Goal: Task Accomplishment & Management: Use online tool/utility

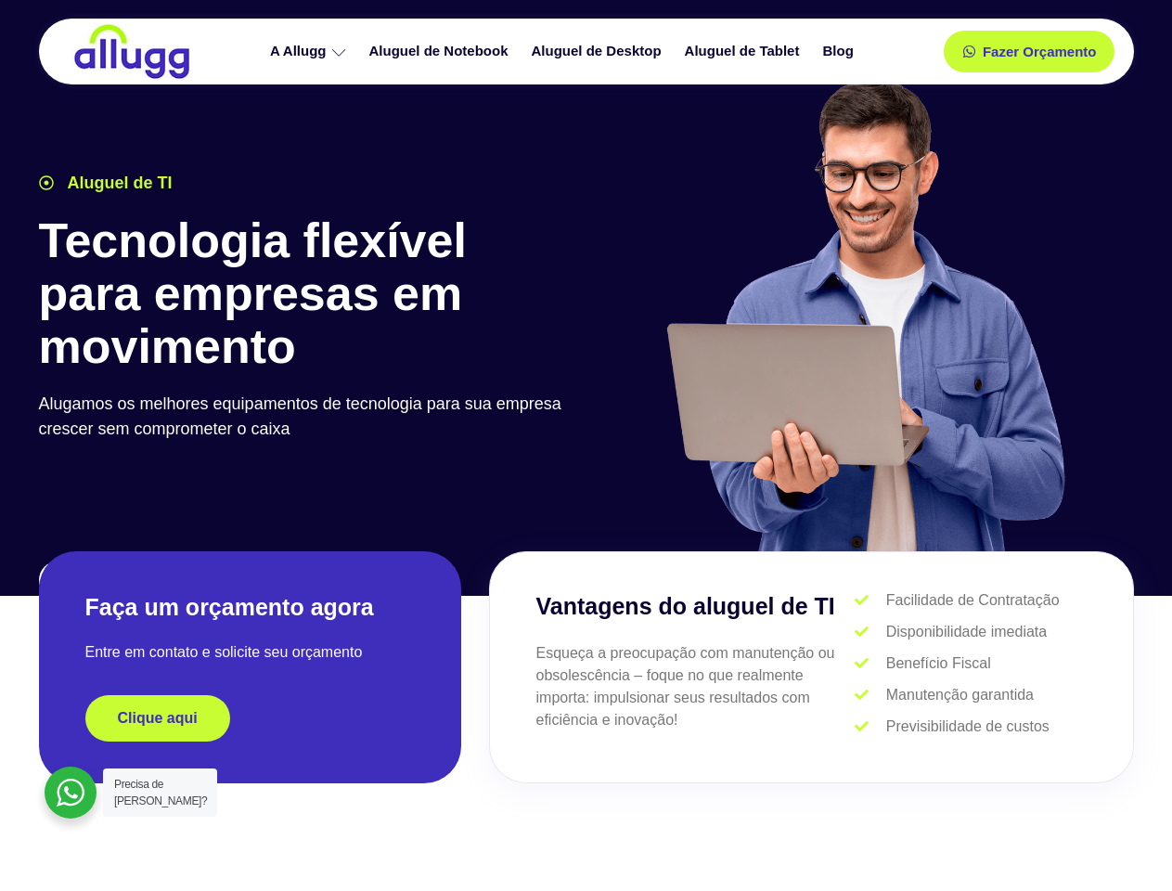
click at [586, 445] on div at bounding box center [864, 324] width 557 height 510
click at [1029, 51] on span "Fazer Orçamento" at bounding box center [1038, 51] width 102 height 13
click at [969, 51] on icon at bounding box center [975, 51] width 13 height 13
click at [1039, 51] on span "Fazer Orçamento" at bounding box center [1038, 51] width 102 height 13
click at [250, 718] on div "Clique aqui" at bounding box center [249, 718] width 329 height 46
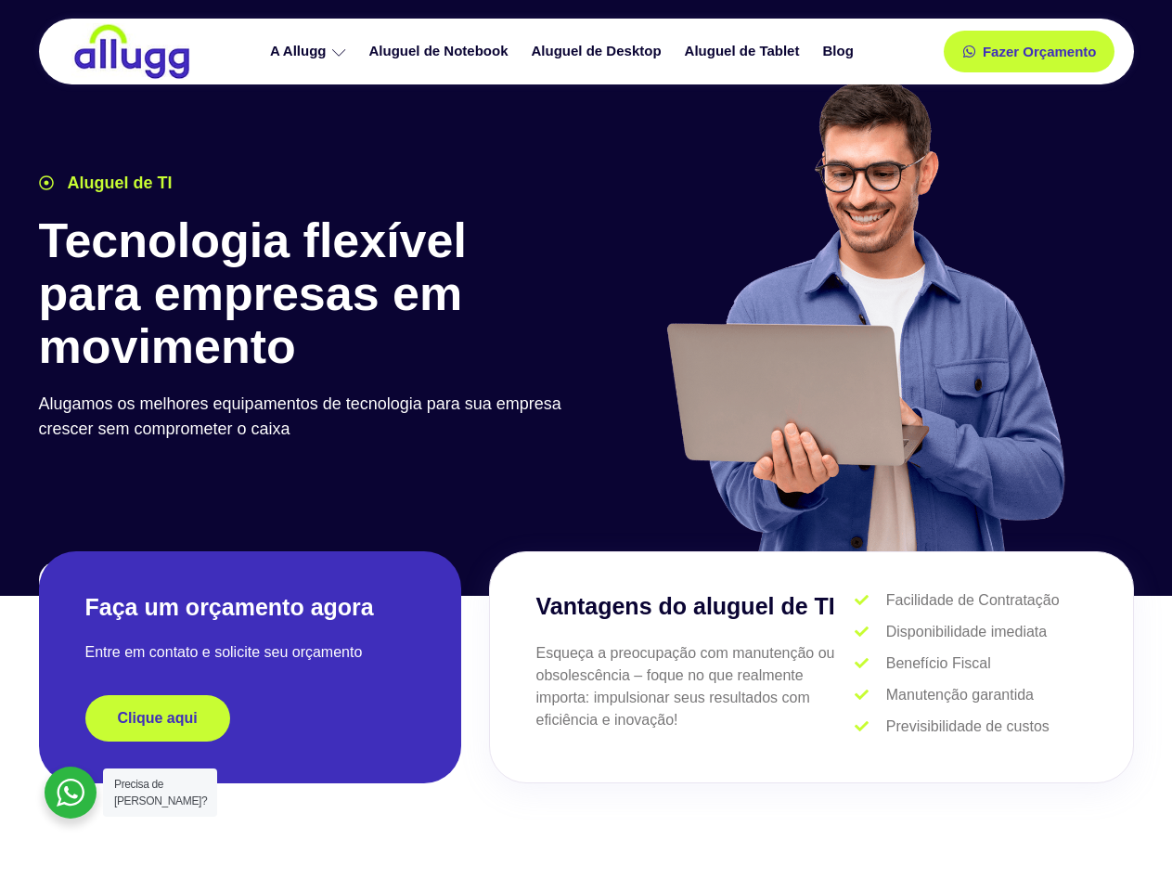
click at [250, 718] on div "Clique aqui" at bounding box center [249, 718] width 329 height 46
click at [158, 718] on span "Clique aqui" at bounding box center [158, 718] width 80 height 15
click at [71, 792] on div at bounding box center [71, 792] width 52 height 52
click at [160, 792] on span "Precisa de [PERSON_NAME]?" at bounding box center [160, 792] width 93 height 30
